Goal: Transaction & Acquisition: Purchase product/service

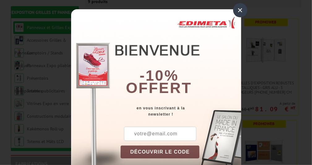
scroll to position [113, 0]
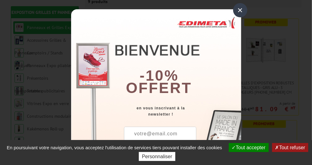
click at [238, 6] on div "×" at bounding box center [240, 10] width 14 height 14
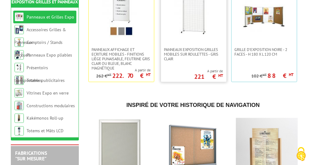
scroll to position [327, 0]
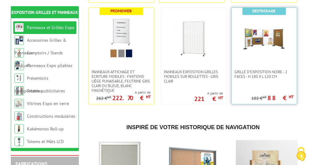
click at [266, 44] on img at bounding box center [263, 38] width 43 height 43
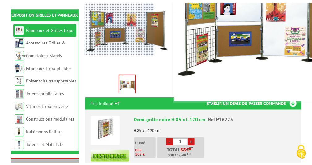
scroll to position [161, 0]
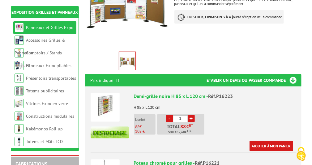
click at [110, 99] on img at bounding box center [105, 107] width 29 height 29
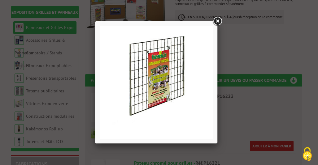
click at [218, 18] on link at bounding box center [217, 21] width 11 height 11
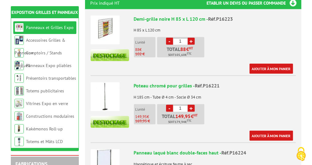
scroll to position [268, 0]
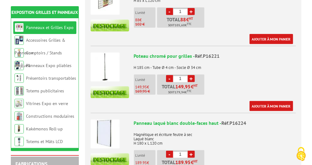
click at [107, 57] on img at bounding box center [105, 67] width 29 height 29
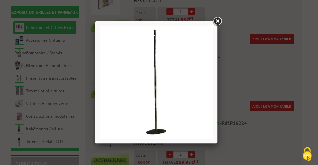
click at [217, 18] on link at bounding box center [217, 21] width 11 height 11
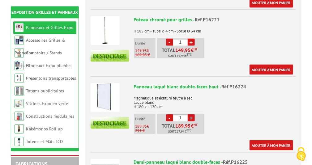
scroll to position [322, 0]
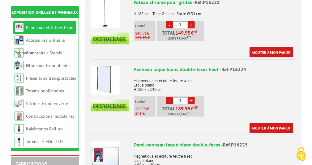
click at [105, 66] on img at bounding box center [105, 80] width 29 height 29
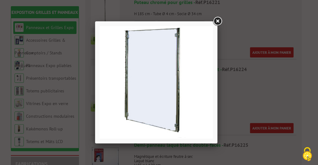
click at [218, 19] on link at bounding box center [217, 21] width 11 height 11
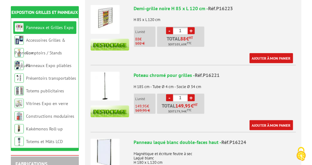
scroll to position [268, 0]
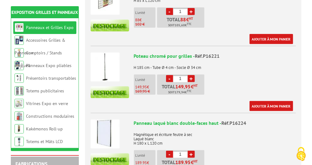
click at [191, 75] on link "+" at bounding box center [191, 78] width 7 height 7
type input "3"
click at [191, 8] on link "+" at bounding box center [191, 11] width 7 height 7
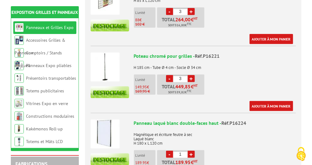
click at [191, 8] on link "+" at bounding box center [191, 11] width 7 height 7
click at [169, 8] on link "-" at bounding box center [169, 11] width 7 height 7
type input "4"
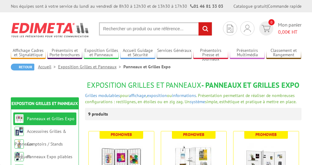
scroll to position [327, 0]
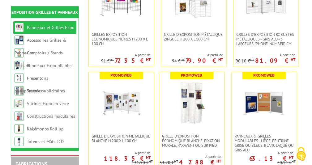
scroll to position [214, 0]
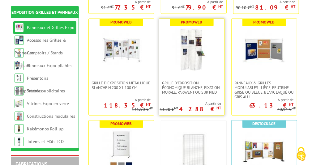
click at [194, 61] on img at bounding box center [191, 49] width 43 height 43
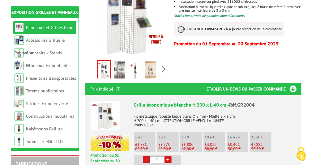
scroll to position [107, 0]
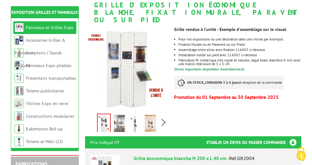
click at [102, 116] on img at bounding box center [104, 123] width 12 height 19
click at [119, 115] on img at bounding box center [119, 124] width 11 height 19
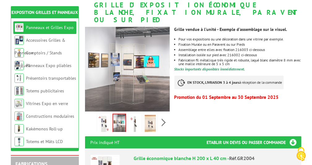
click at [135, 115] on img at bounding box center [134, 124] width 11 height 19
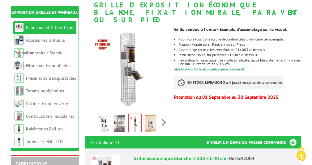
click at [152, 115] on img at bounding box center [150, 124] width 11 height 19
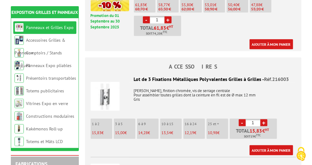
scroll to position [322, 0]
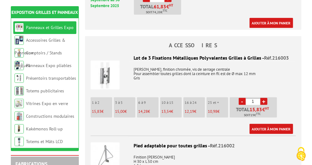
click at [105, 69] on img at bounding box center [105, 75] width 29 height 29
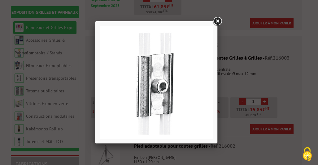
click at [218, 18] on link at bounding box center [217, 21] width 11 height 11
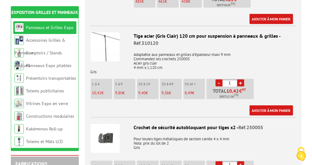
scroll to position [1072, 0]
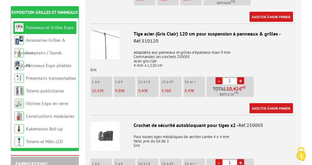
click at [103, 39] on img at bounding box center [105, 44] width 29 height 29
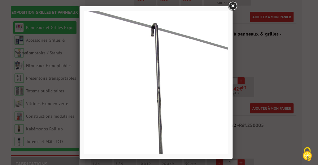
click at [233, 4] on link at bounding box center [232, 6] width 11 height 11
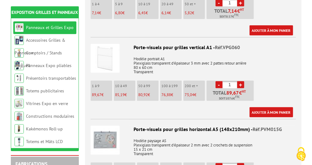
scroll to position [1233, 0]
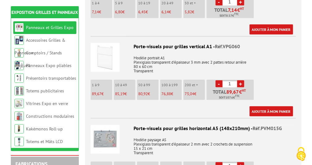
click at [105, 49] on img at bounding box center [105, 57] width 29 height 29
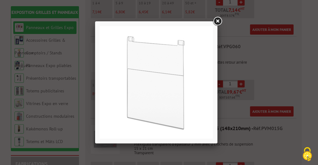
click at [219, 21] on link at bounding box center [217, 21] width 11 height 11
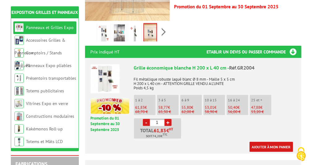
scroll to position [214, 0]
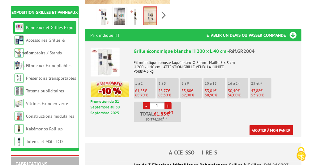
click at [165, 79] on li "3 à 5 58,77 € 65,30 €" at bounding box center [168, 88] width 22 height 20
click at [169, 102] on link "+" at bounding box center [168, 105] width 7 height 7
click at [147, 102] on link "-" at bounding box center [146, 105] width 7 height 7
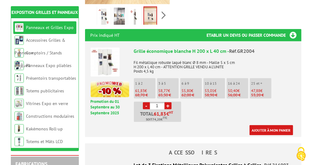
click at [168, 102] on link "+" at bounding box center [168, 105] width 7 height 7
type input "4"
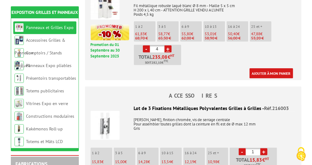
scroll to position [322, 0]
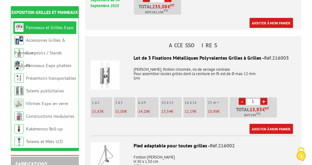
click at [265, 98] on link "+" at bounding box center [263, 101] width 7 height 7
click at [264, 98] on link "+" at bounding box center [263, 101] width 7 height 7
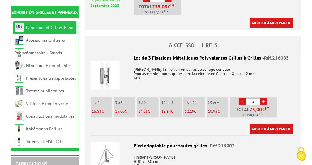
type input "6"
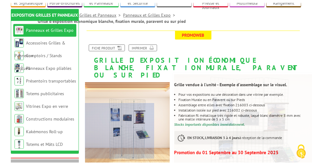
scroll to position [0, 0]
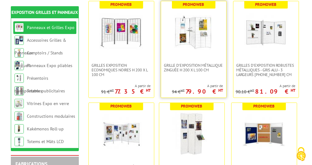
scroll to position [88, 0]
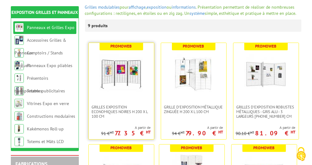
click at [118, 83] on img at bounding box center [121, 73] width 43 height 43
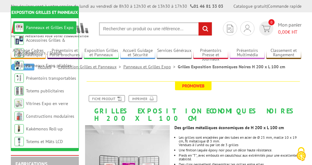
scroll to position [107, 0]
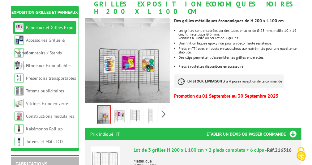
click at [118, 107] on img at bounding box center [119, 116] width 11 height 19
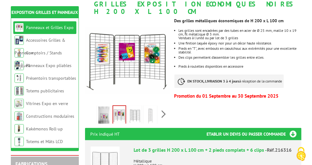
click at [134, 107] on img at bounding box center [134, 116] width 11 height 19
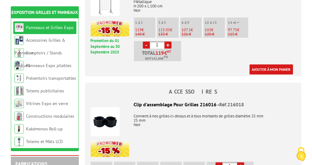
scroll to position [590, 0]
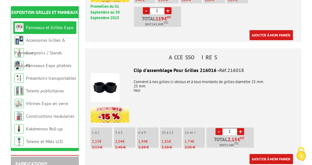
click at [107, 79] on img at bounding box center [105, 87] width 29 height 29
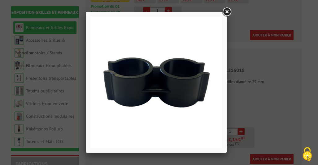
click at [227, 9] on link at bounding box center [226, 11] width 11 height 11
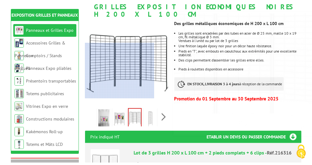
scroll to position [0, 0]
